Goal: Task Accomplishment & Management: Manage account settings

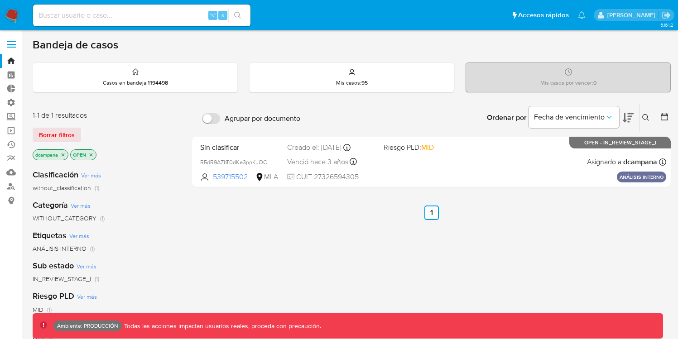
click at [9, 47] on span at bounding box center [11, 47] width 9 height 1
click at [0, 0] on input "checkbox" at bounding box center [0, 0] width 0 height 0
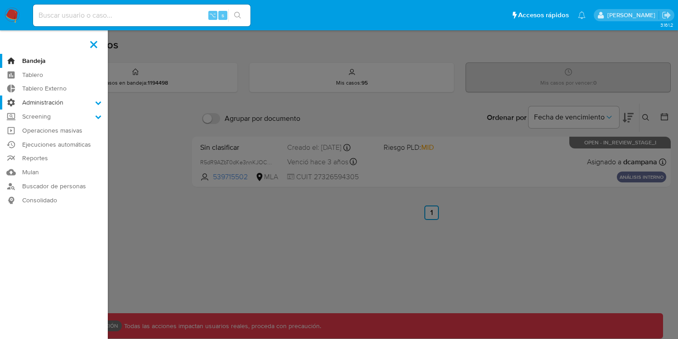
click at [37, 107] on label "Administración" at bounding box center [54, 103] width 108 height 14
click at [0, 0] on input "Administración" at bounding box center [0, 0] width 0 height 0
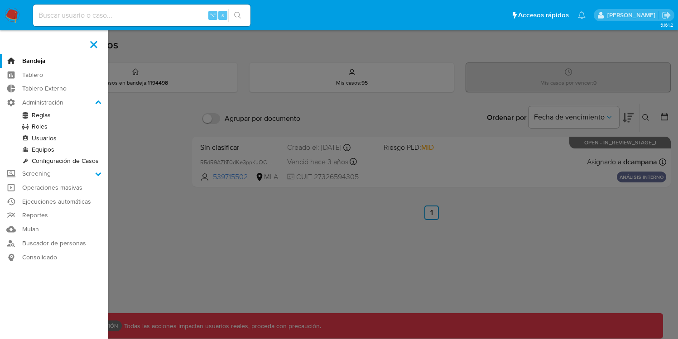
click at [39, 127] on link "Roles" at bounding box center [54, 126] width 108 height 11
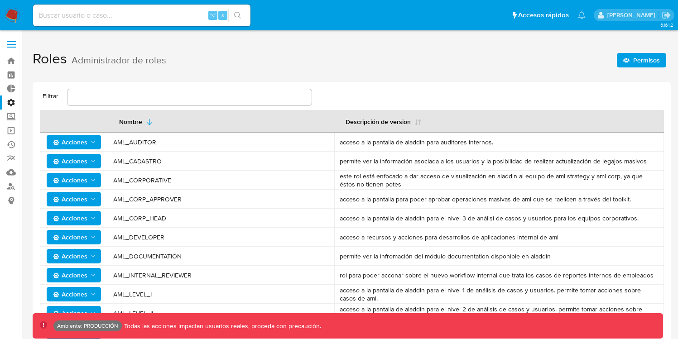
click at [631, 56] on span "Permisos" at bounding box center [641, 60] width 37 height 13
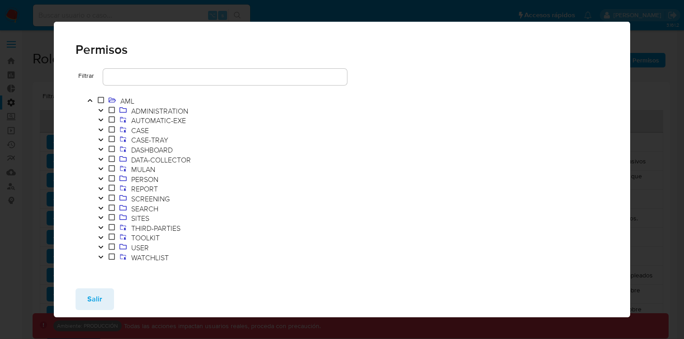
click at [103, 130] on icon "Toggle" at bounding box center [101, 129] width 6 height 5
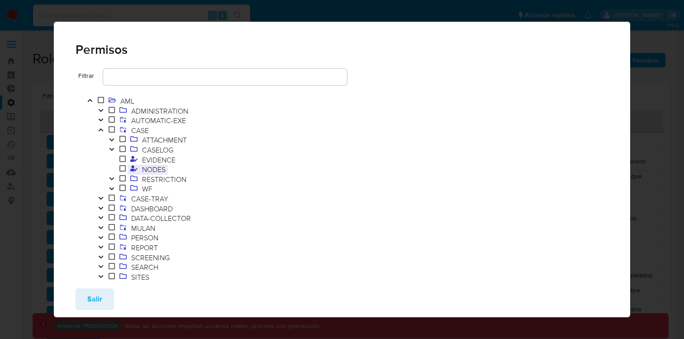
click at [148, 170] on span "NODES" at bounding box center [154, 169] width 28 height 10
